Goal: Task Accomplishment & Management: Manage account settings

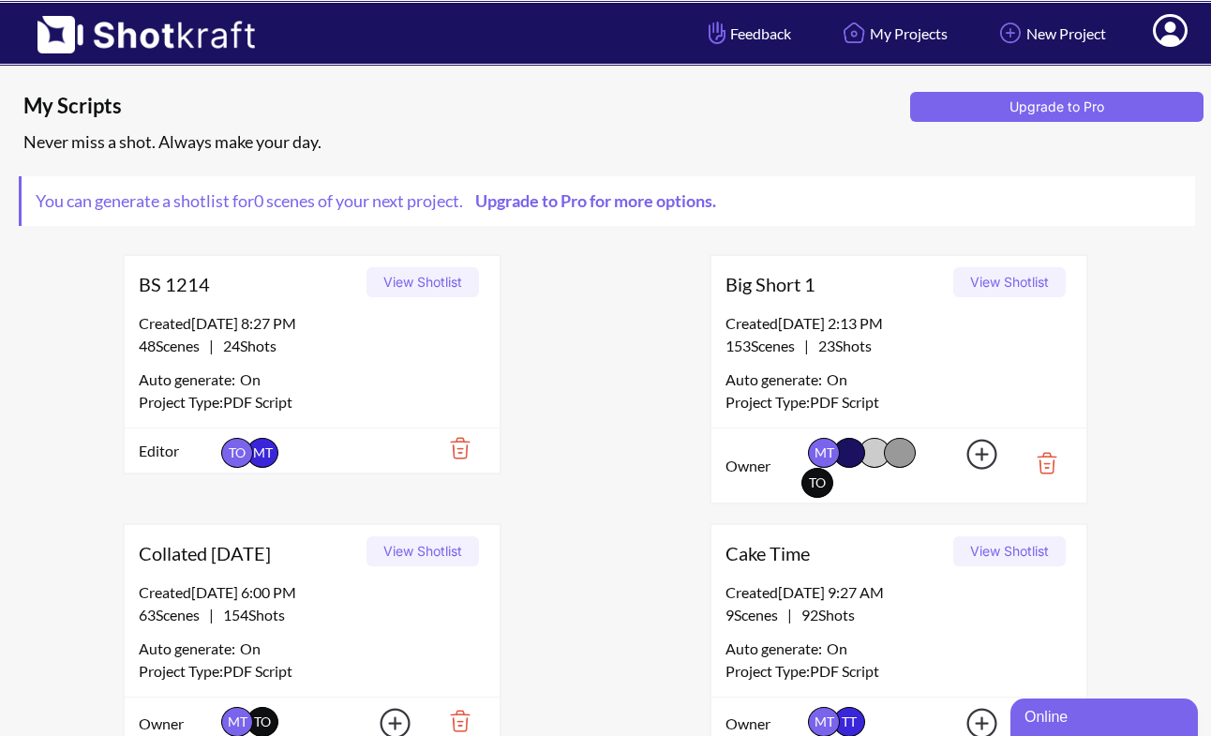
click at [1181, 27] on icon at bounding box center [1170, 30] width 35 height 33
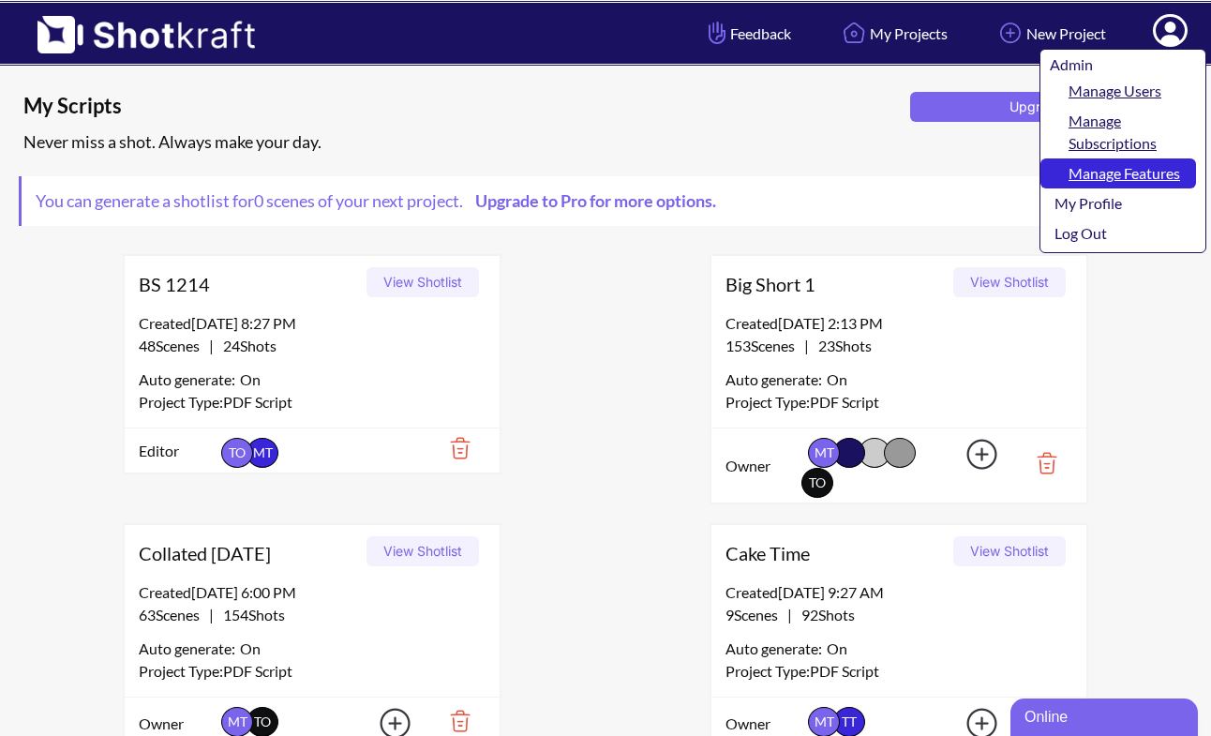
click at [1112, 159] on link "Manage Features" at bounding box center [1119, 173] width 156 height 30
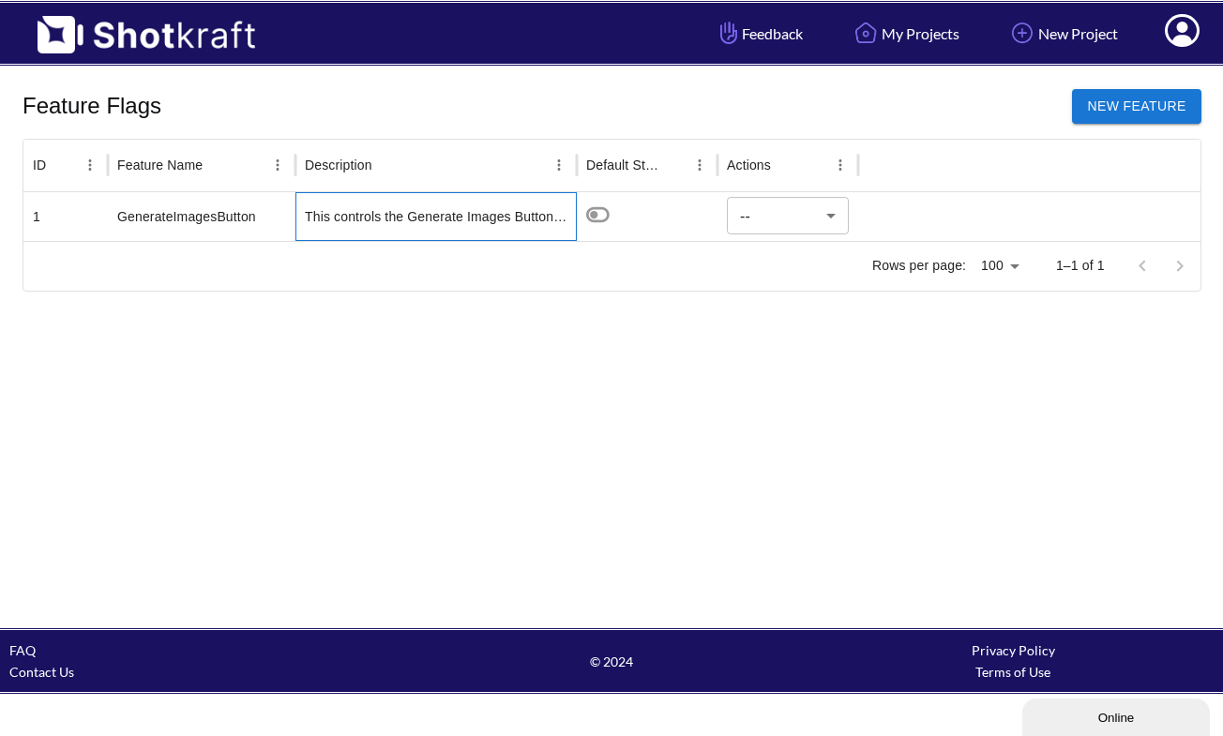
click at [473, 203] on div "This controls the Generate Images Button showing up on the Manage Project page.…" at bounding box center [435, 216] width 281 height 49
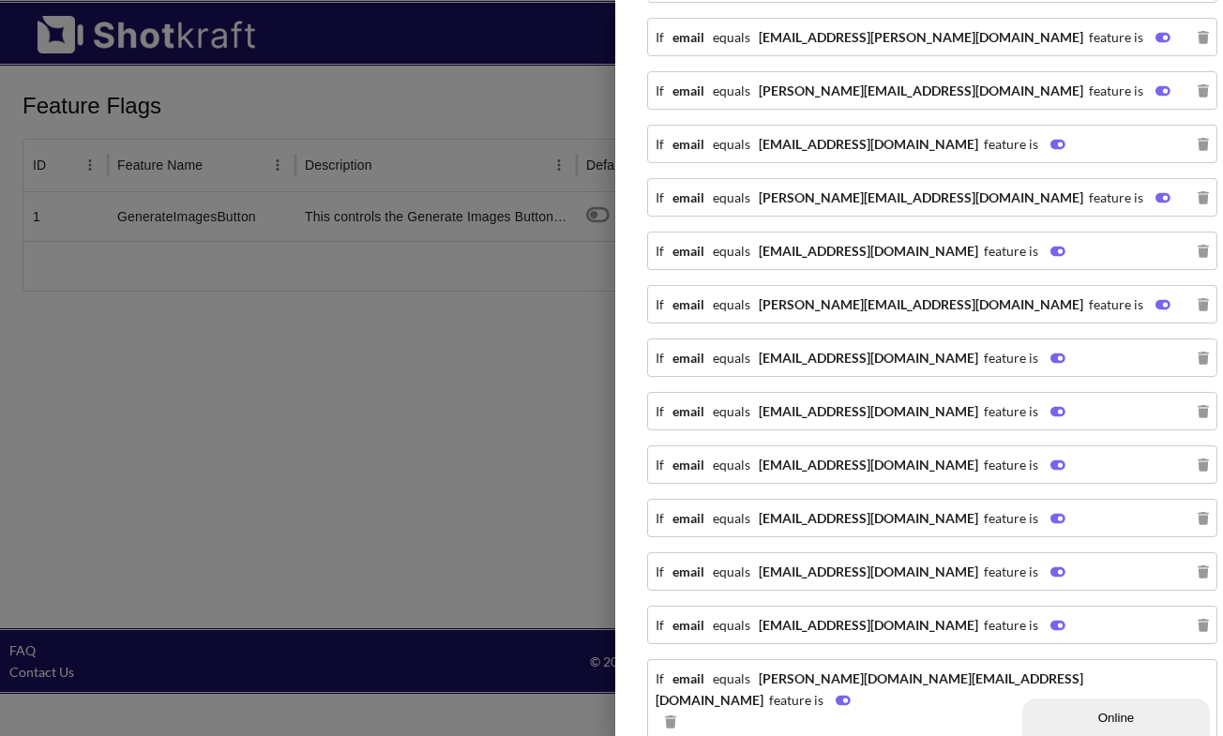
scroll to position [2039, 0]
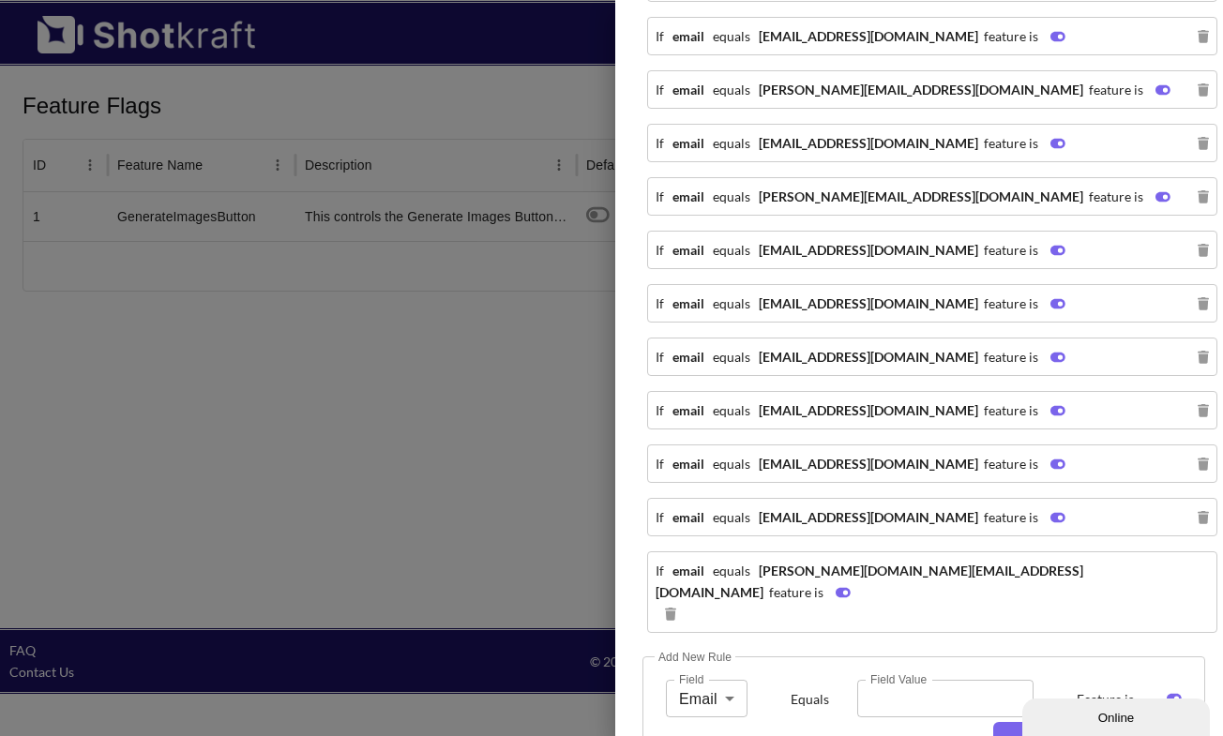
click at [884, 680] on input "Field Value" at bounding box center [945, 699] width 176 height 38
paste input "**********"
type input "**********"
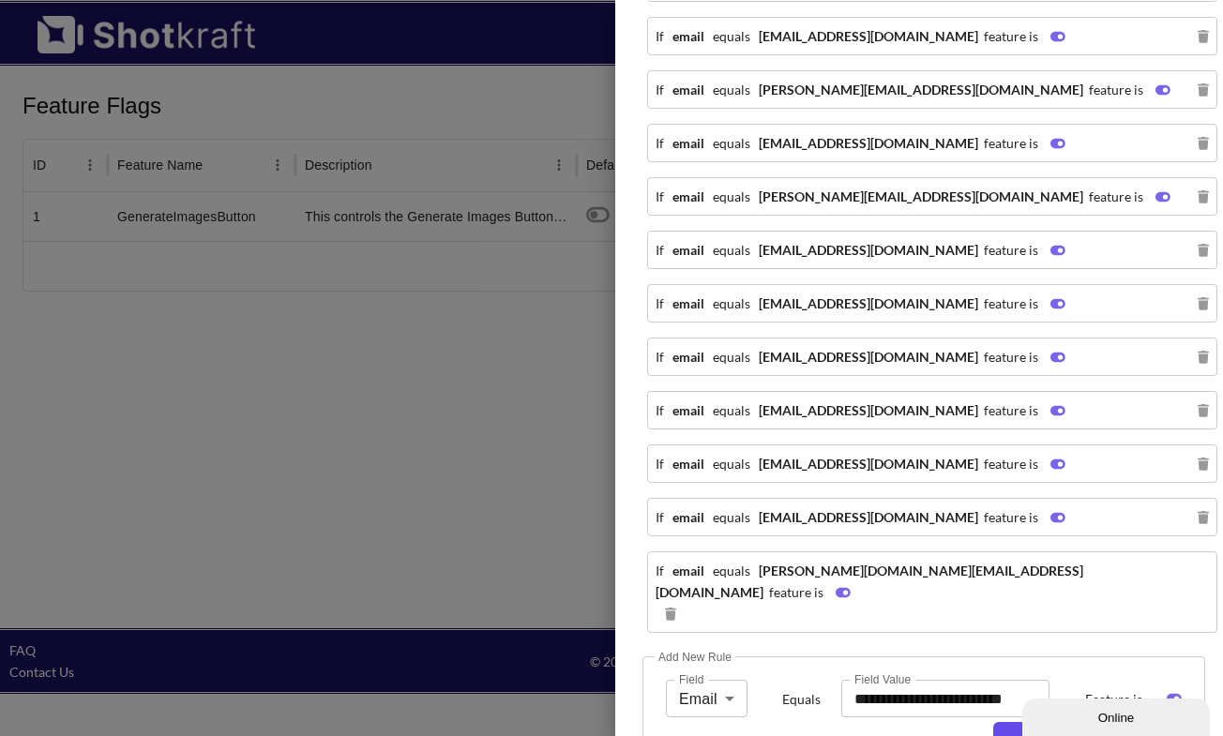
click at [1069, 722] on button "Add Rule" at bounding box center [1081, 737] width 177 height 30
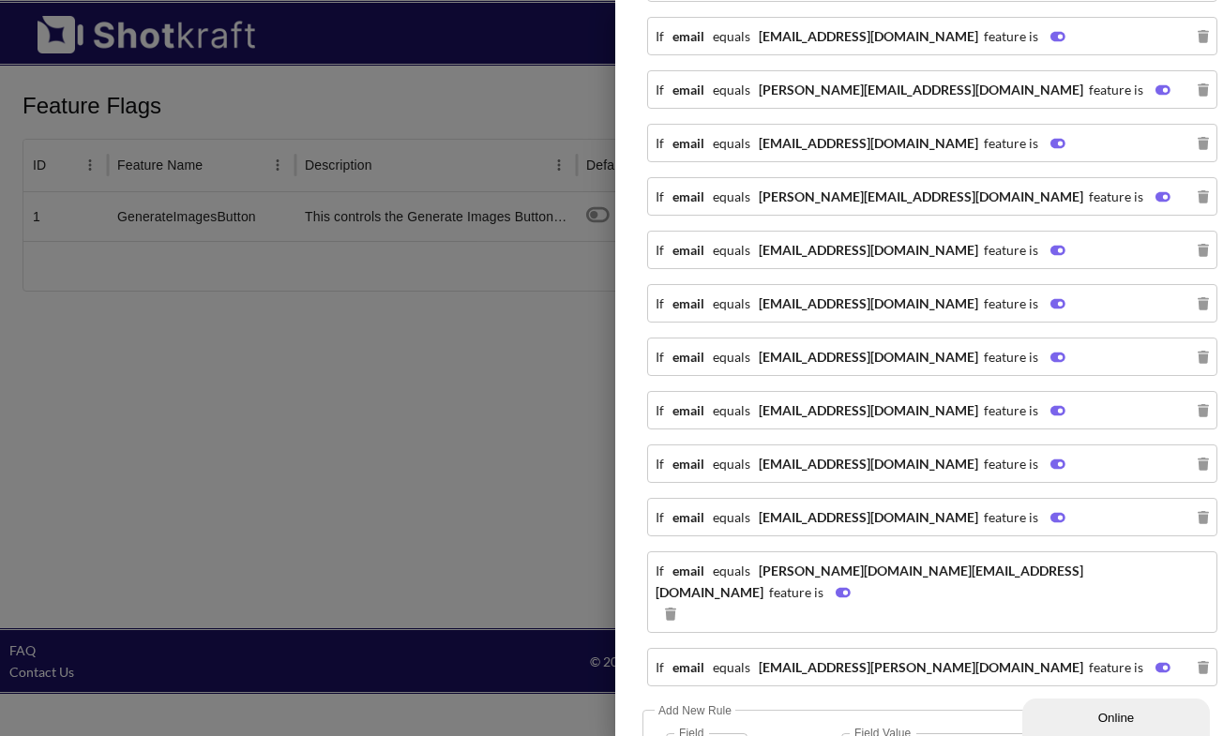
click at [348, 449] on div at bounding box center [611, 368] width 1223 height 736
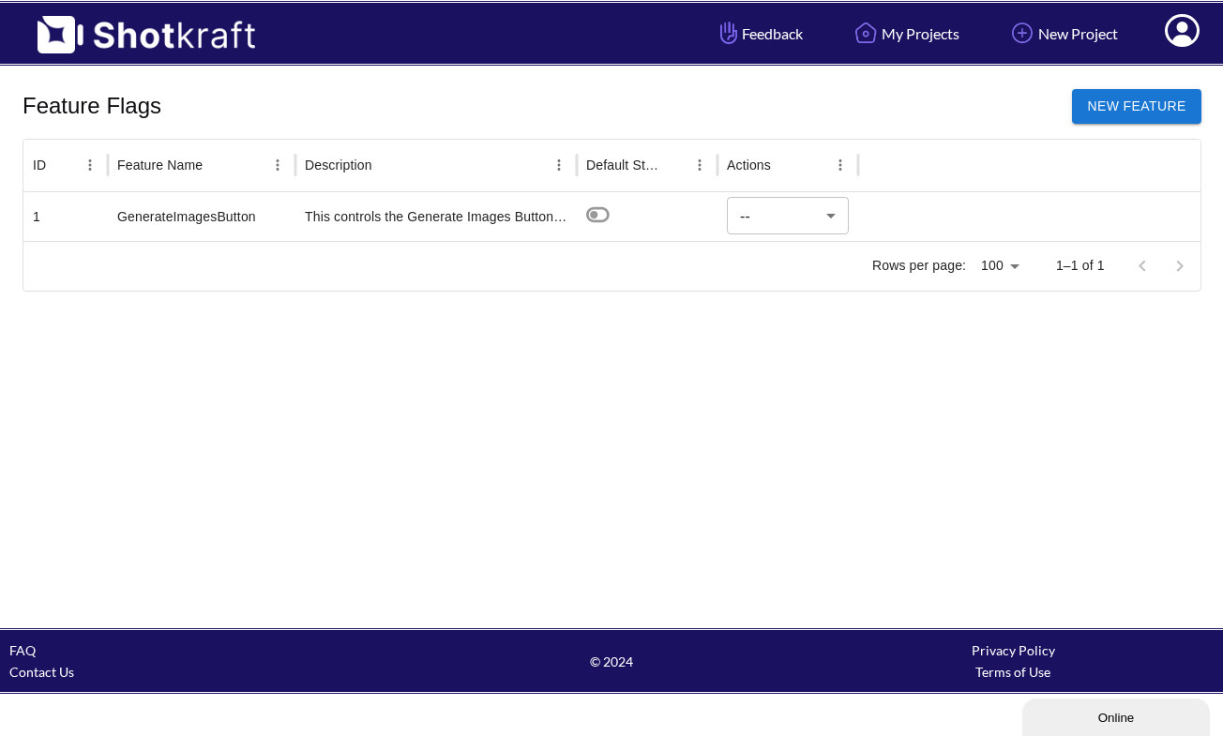
click at [1172, 37] on icon at bounding box center [1182, 30] width 35 height 33
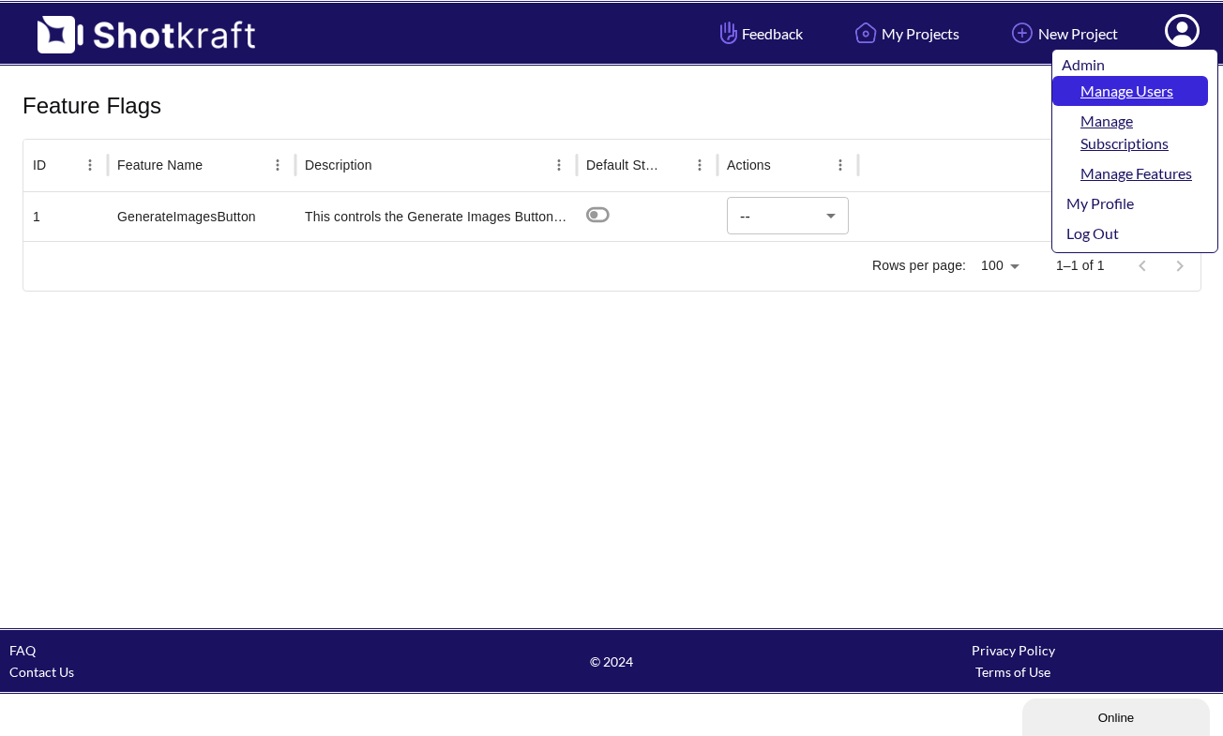
click at [1097, 100] on link "Manage Users" at bounding box center [1130, 91] width 156 height 30
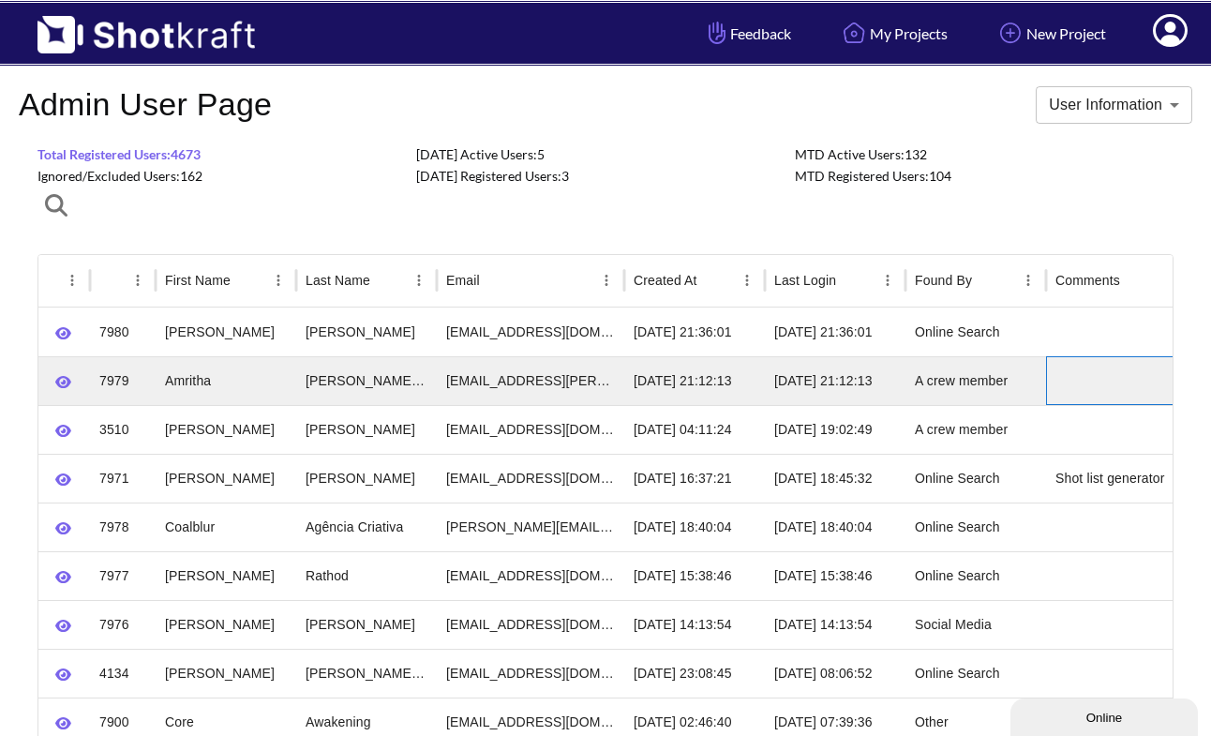
click at [1098, 378] on div at bounding box center [1140, 380] width 188 height 49
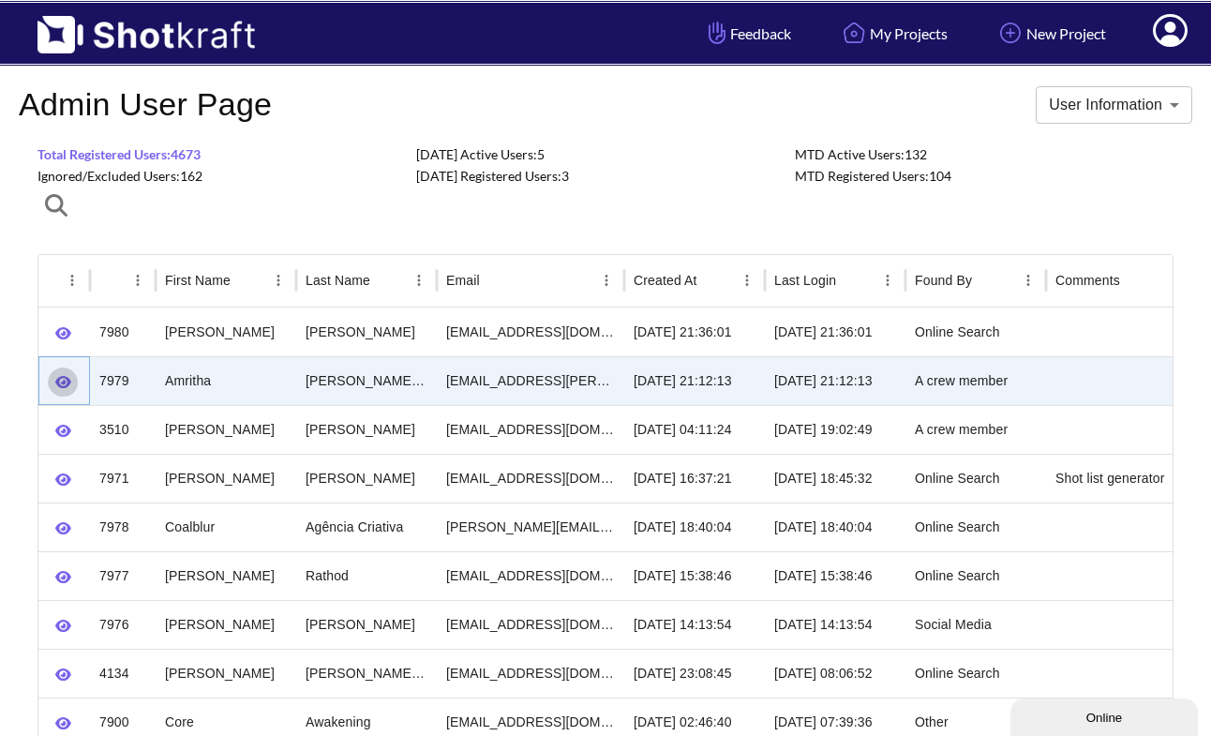
click at [66, 381] on icon "button" at bounding box center [63, 382] width 16 height 14
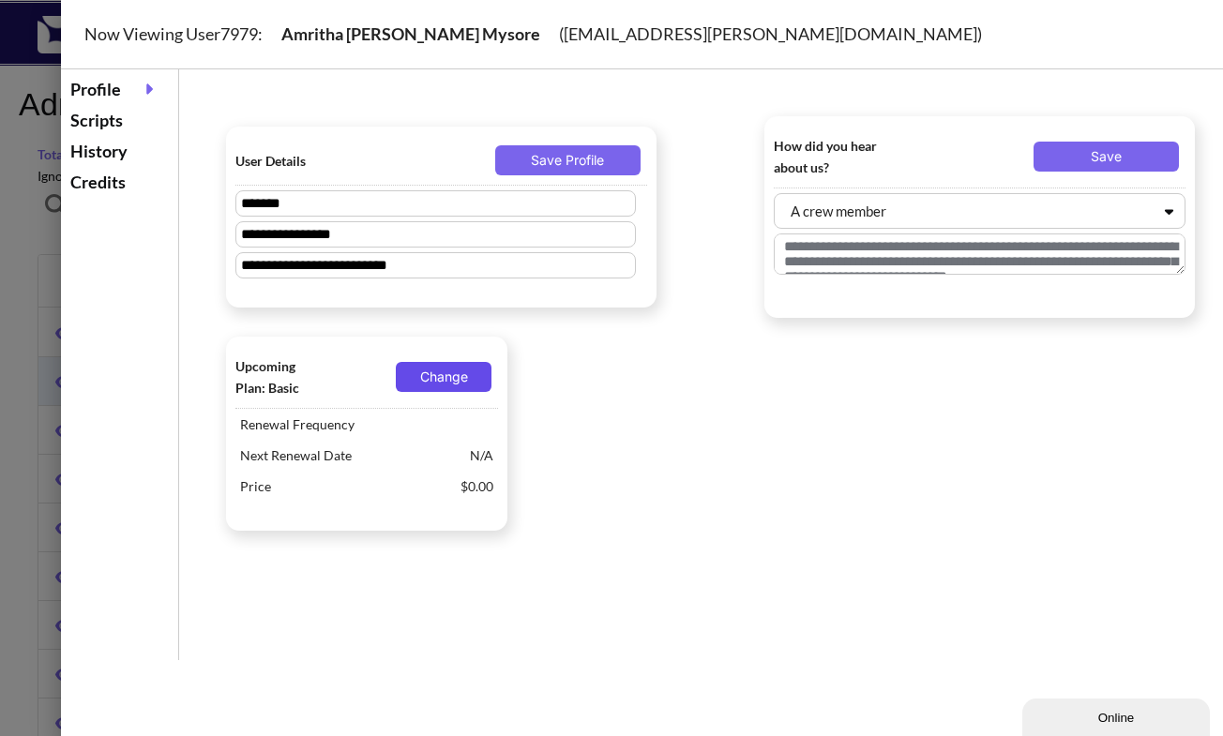
click at [431, 372] on button "Change" at bounding box center [444, 377] width 96 height 30
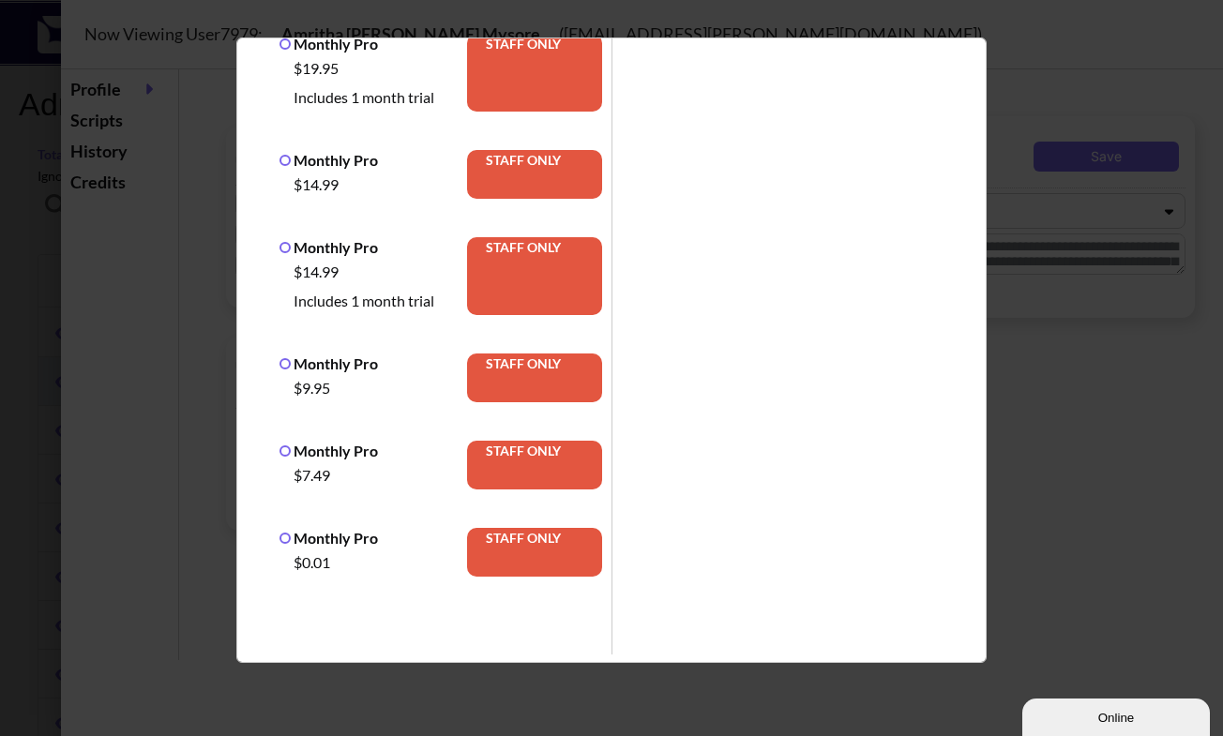
scroll to position [481, 0]
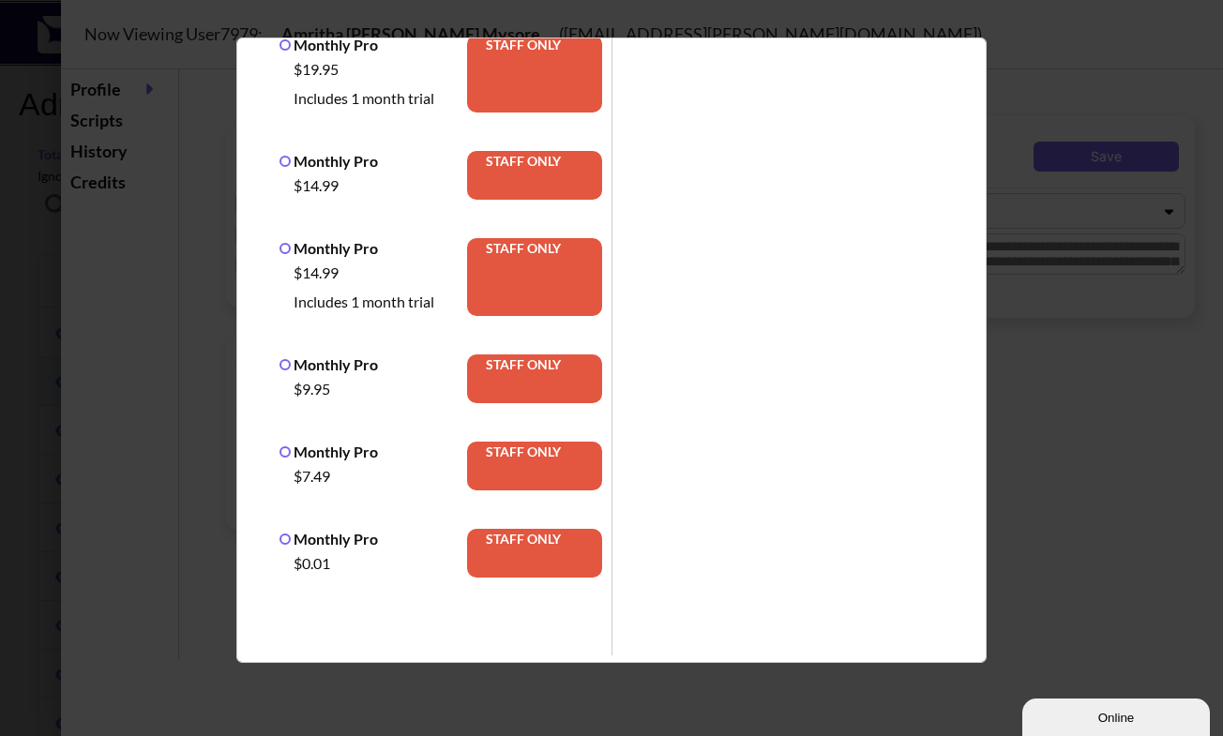
click at [289, 244] on label "Monthly Pro" at bounding box center [328, 248] width 98 height 18
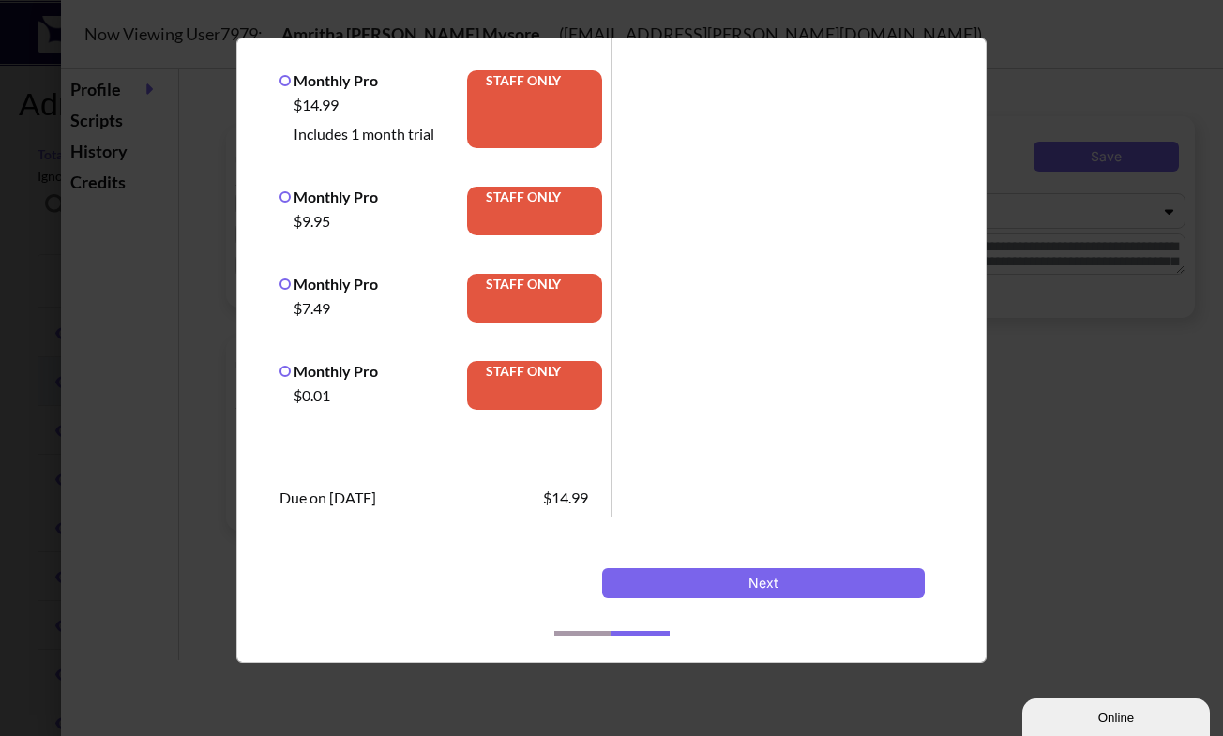
scroll to position [668, 0]
click at [746, 586] on button "Next" at bounding box center [763, 583] width 323 height 30
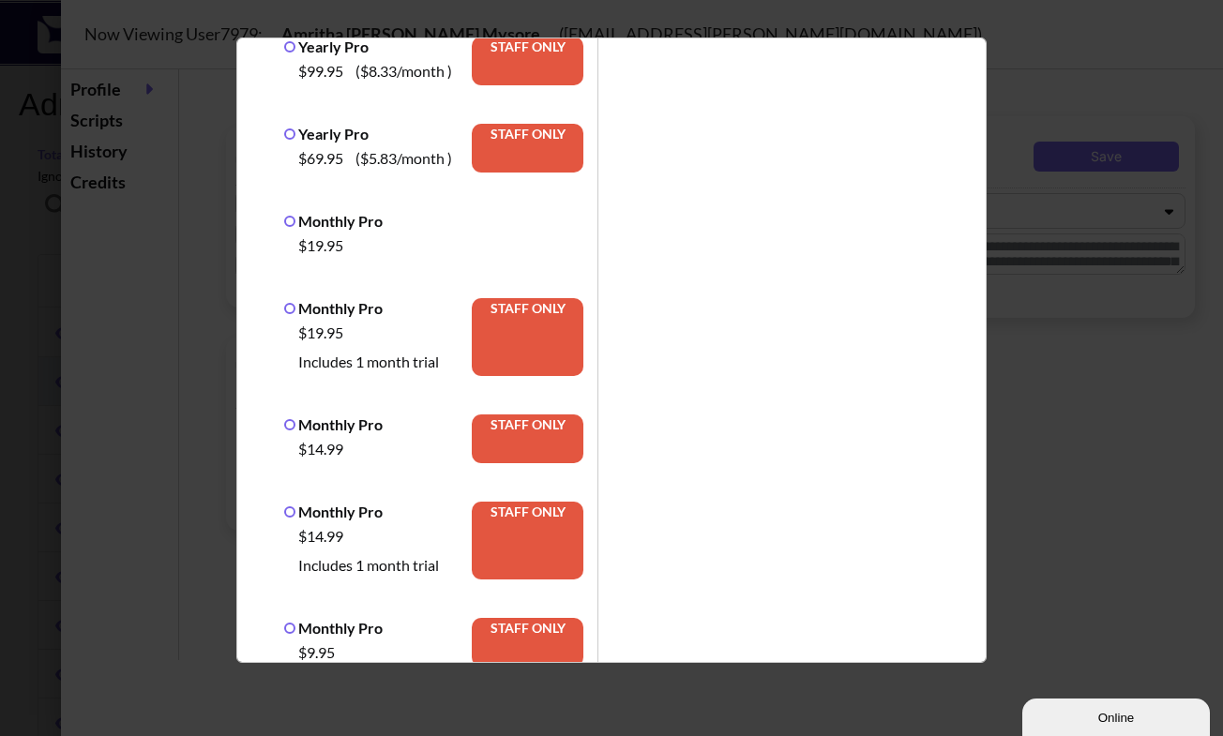
scroll to position [0, 0]
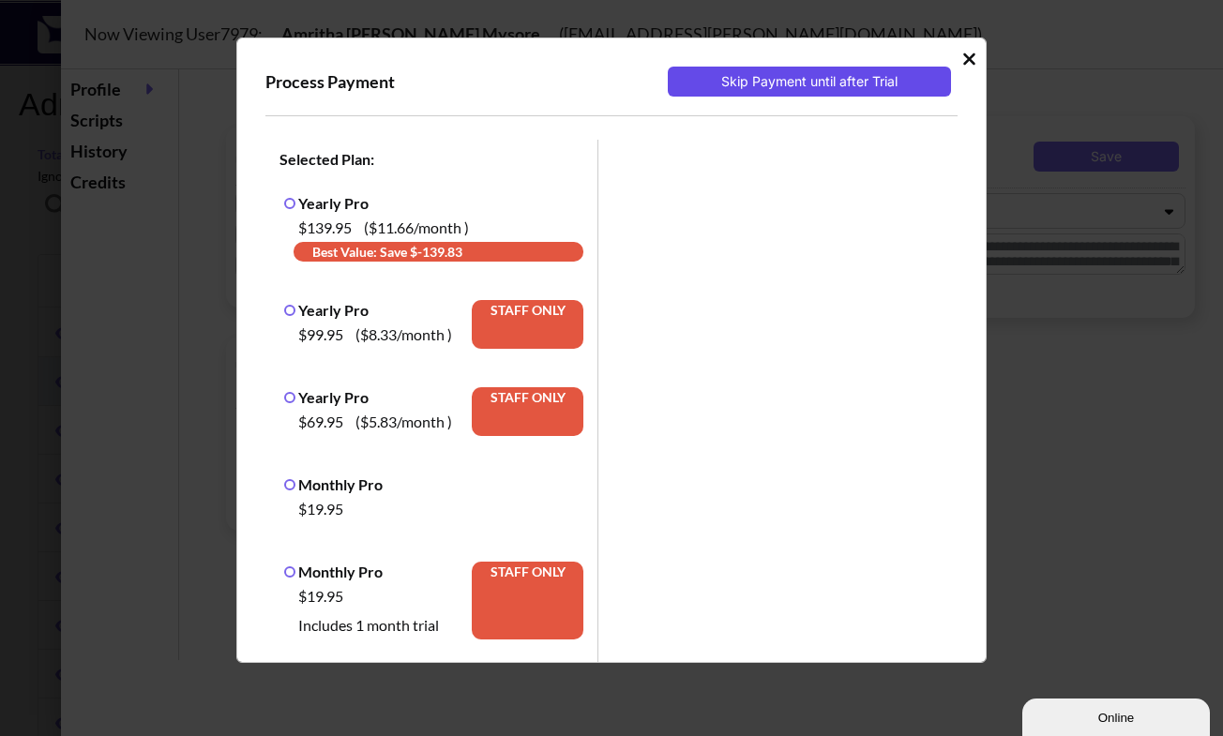
click at [769, 82] on button "Skip Payment until after Trial" at bounding box center [809, 82] width 283 height 30
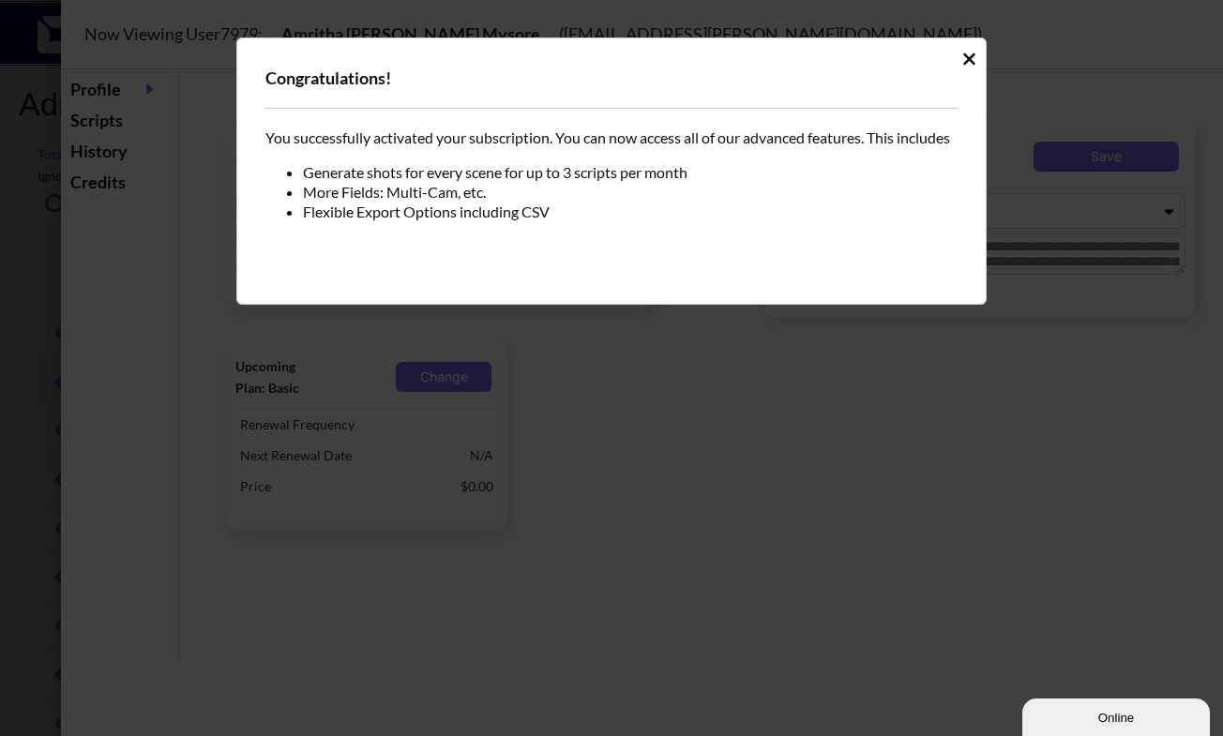
click at [612, 499] on div "Congratulations! You successfully activated your subscription. You can now acce…" at bounding box center [611, 368] width 1223 height 736
click at [968, 57] on icon "Idle Modal" at bounding box center [969, 59] width 12 height 12
